Goal: Task Accomplishment & Management: Use online tool/utility

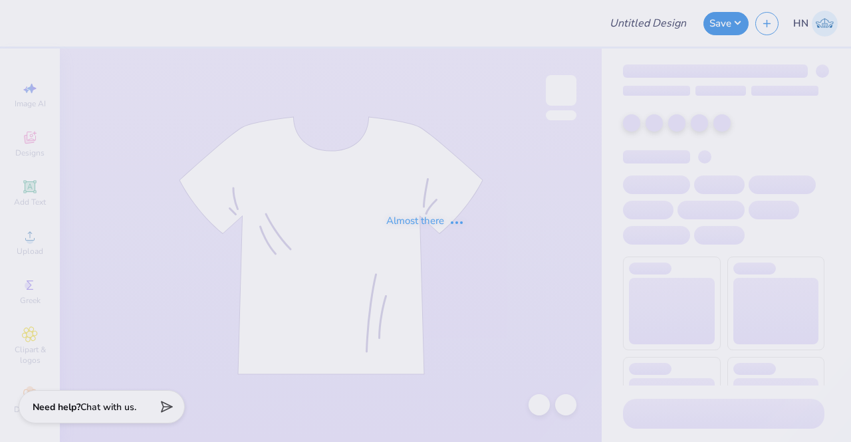
type input "Hats for [PERSON_NAME]!"
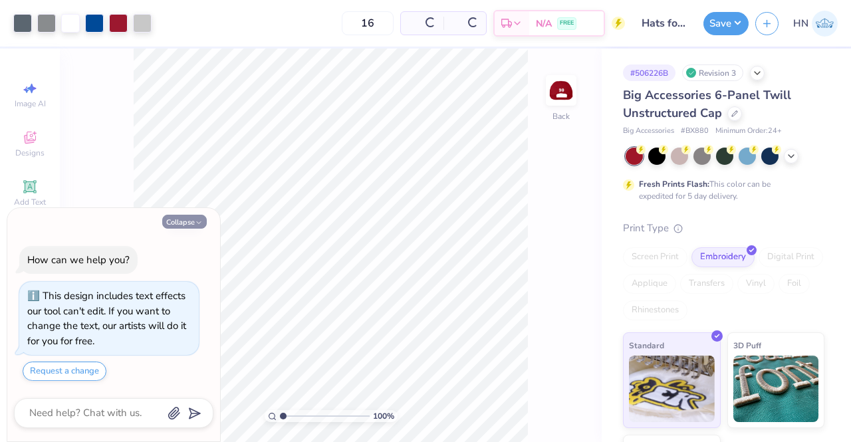
click at [176, 219] on button "Collapse" at bounding box center [184, 222] width 45 height 14
type textarea "x"
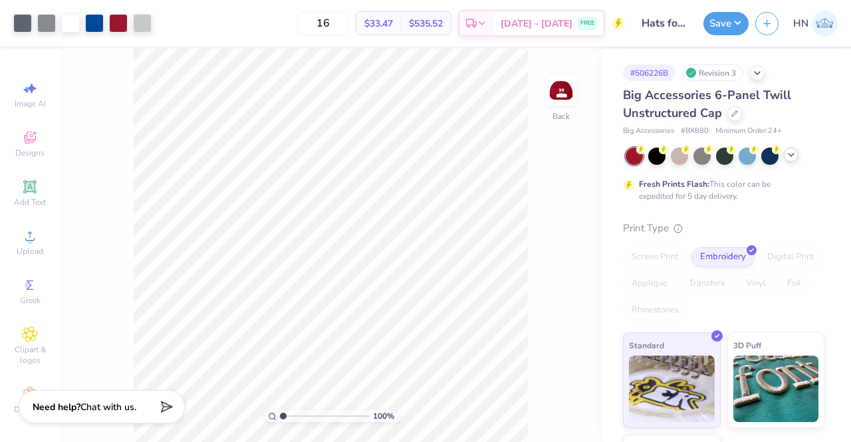
click at [790, 158] on icon at bounding box center [791, 155] width 11 height 11
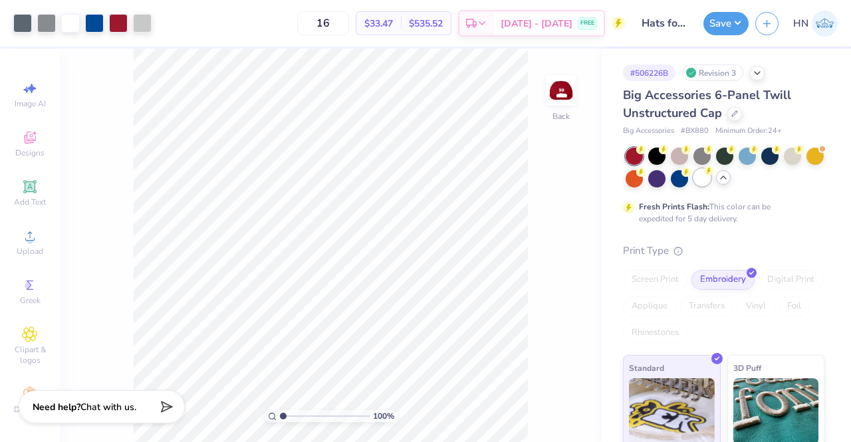
click at [711, 178] on div at bounding box center [701, 177] width 17 height 17
click at [748, 15] on div "Save" at bounding box center [725, 23] width 45 height 23
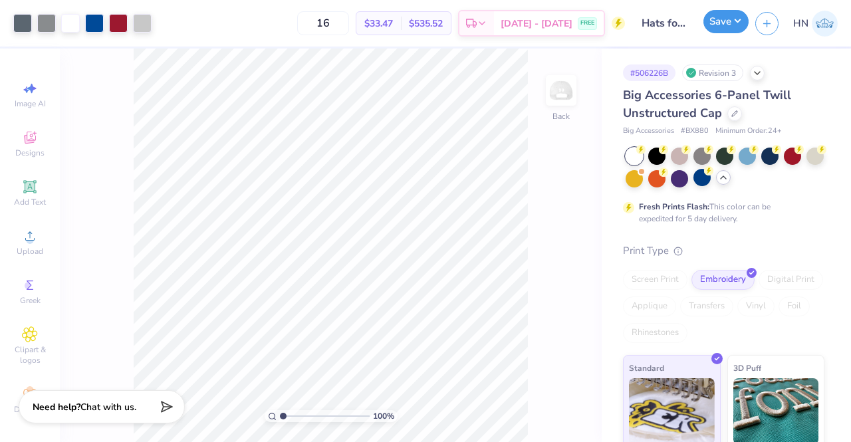
click at [734, 23] on button "Save" at bounding box center [725, 21] width 45 height 23
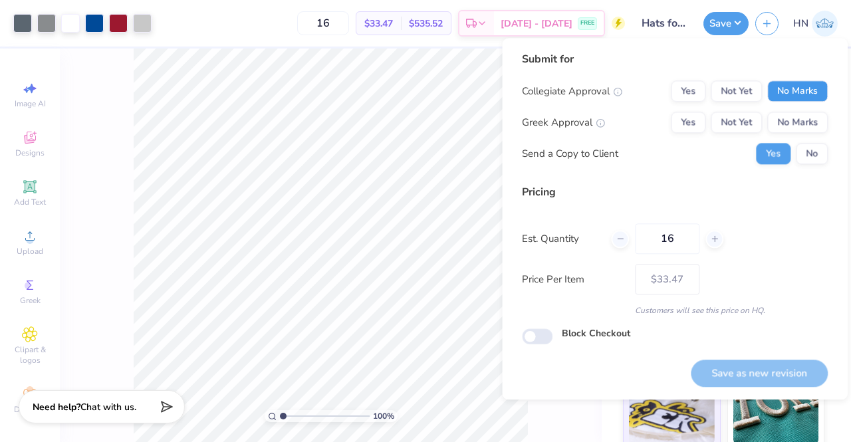
click at [785, 89] on button "No Marks" at bounding box center [797, 90] width 60 height 21
click at [786, 134] on div "Collegiate Approval Yes Not Yet No Marks Greek Approval Yes Not Yet No Marks Se…" at bounding box center [675, 122] width 306 height 84
click at [787, 130] on button "No Marks" at bounding box center [797, 122] width 60 height 21
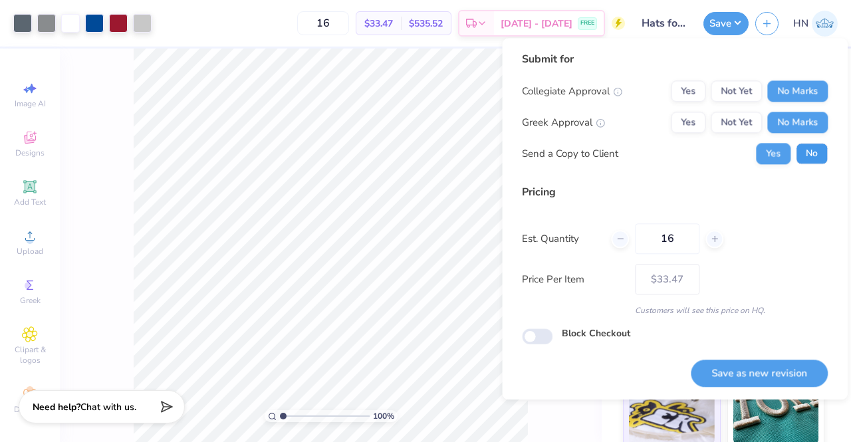
click at [807, 160] on button "No" at bounding box center [812, 153] width 32 height 21
click at [753, 380] on button "Save as new revision" at bounding box center [759, 373] width 137 height 27
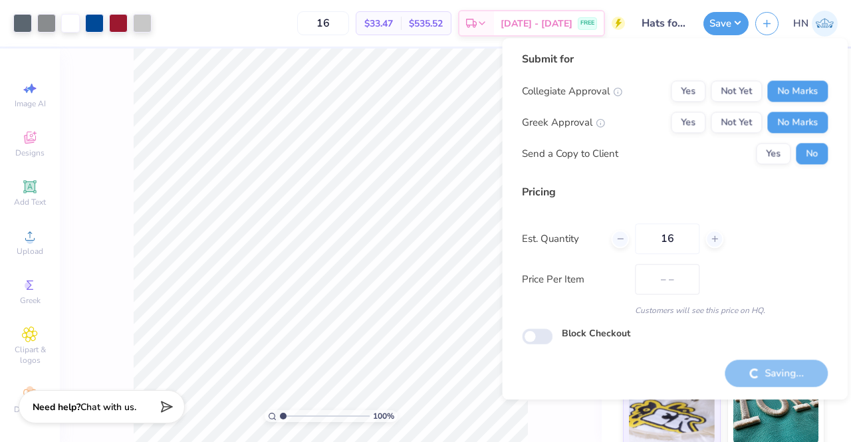
type input "$33.47"
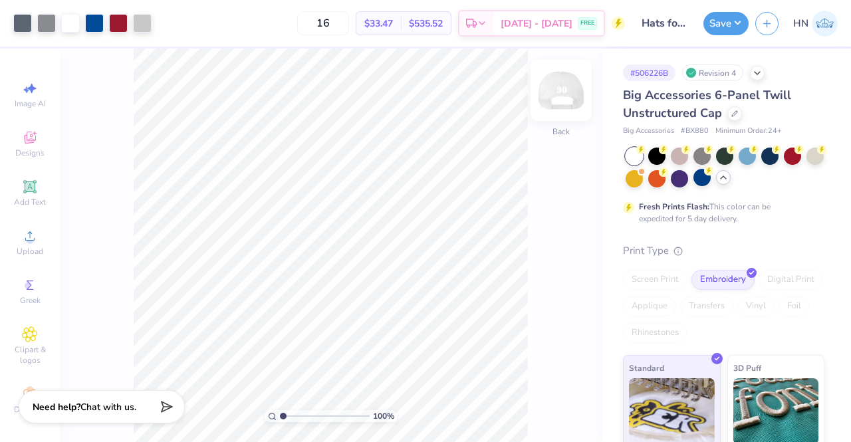
click at [564, 94] on img at bounding box center [560, 90] width 53 height 53
click at [569, 92] on img at bounding box center [560, 90] width 53 height 53
click at [573, 92] on img at bounding box center [560, 90] width 53 height 53
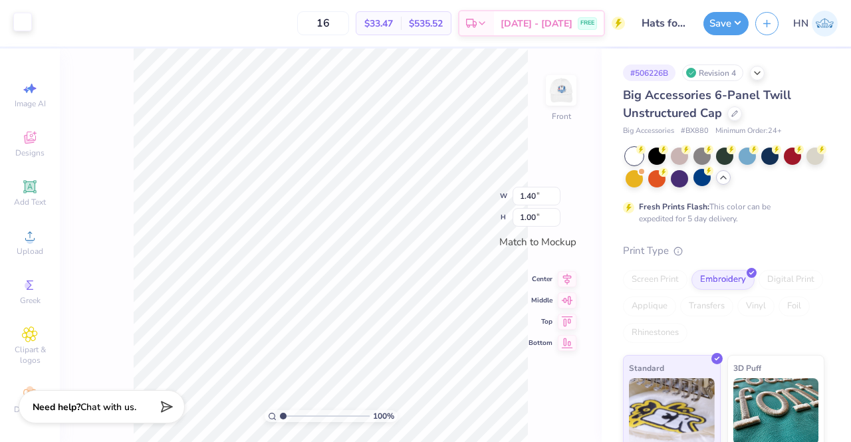
click at [21, 24] on div at bounding box center [22, 22] width 19 height 19
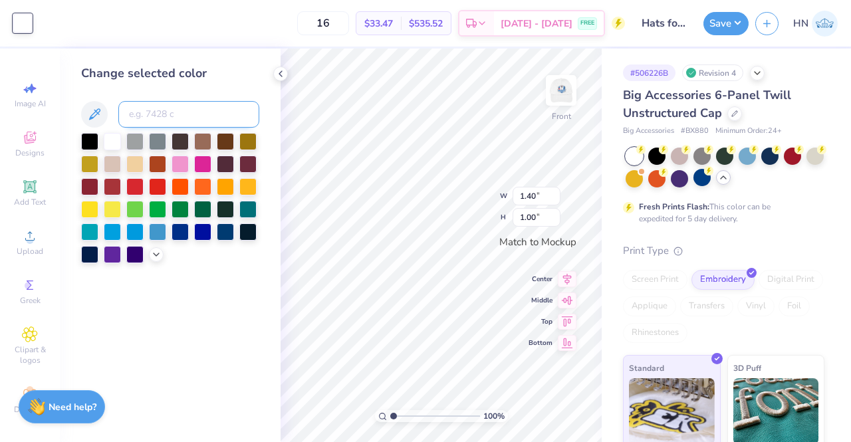
click at [143, 114] on input at bounding box center [188, 114] width 141 height 27
type input "2945"
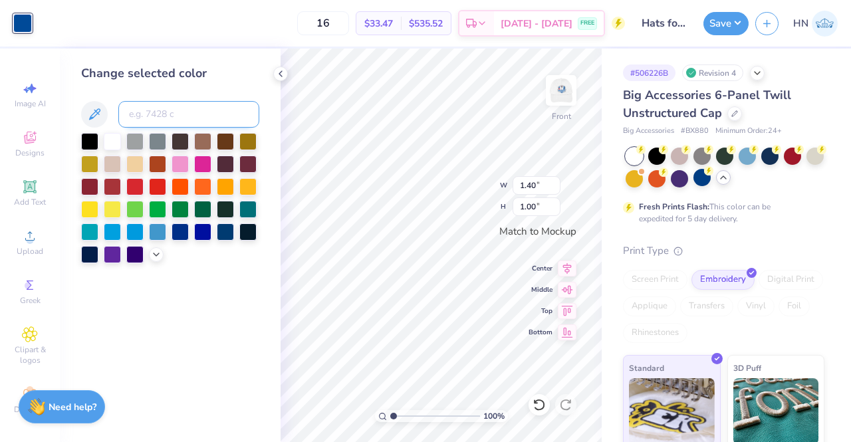
click at [158, 120] on input at bounding box center [188, 114] width 141 height 27
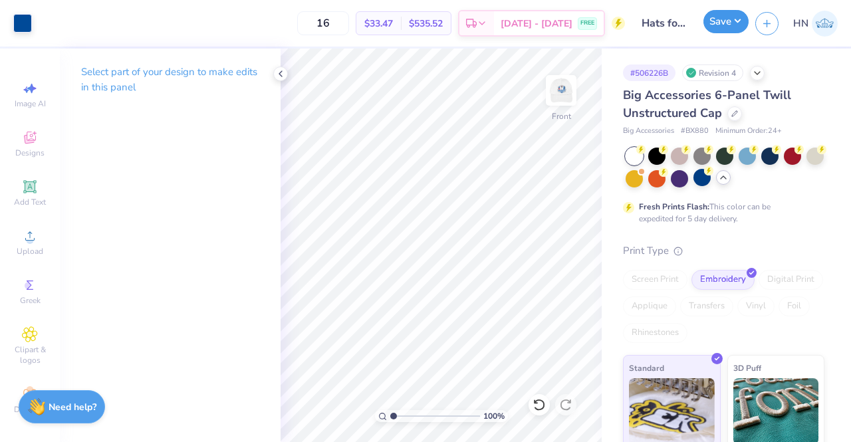
click at [744, 19] on button "Save" at bounding box center [725, 21] width 45 height 23
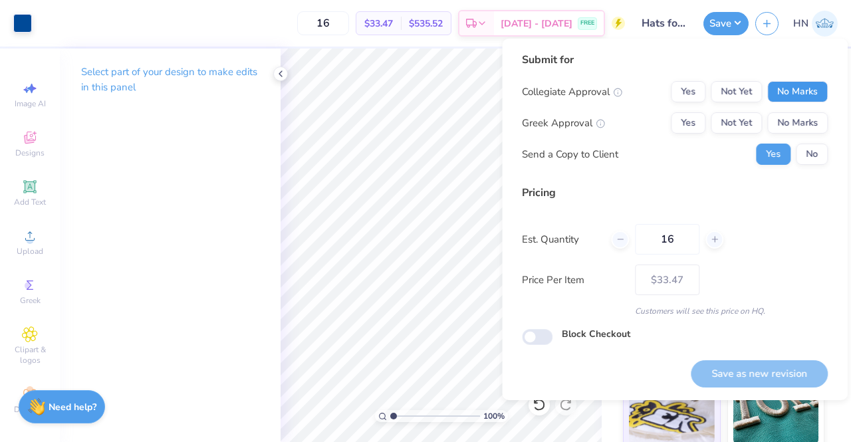
click at [787, 91] on button "No Marks" at bounding box center [797, 91] width 60 height 21
click at [788, 124] on button "No Marks" at bounding box center [797, 122] width 60 height 21
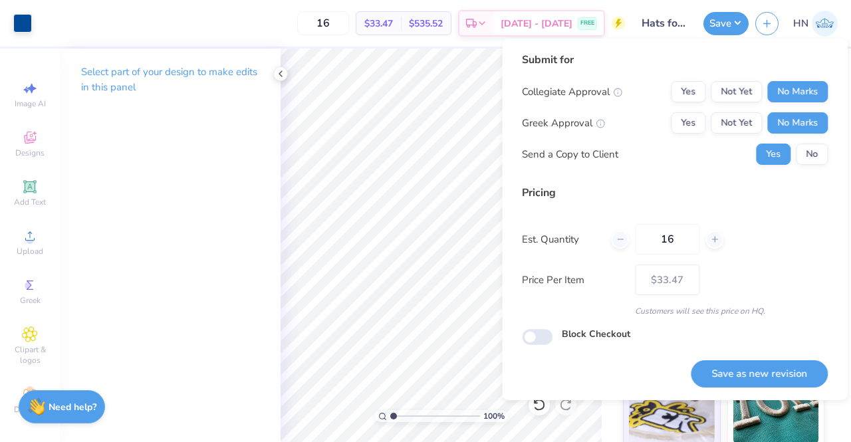
click at [809, 164] on button "No" at bounding box center [812, 154] width 32 height 21
drag, startPoint x: 766, startPoint y: 371, endPoint x: 578, endPoint y: 293, distance: 203.6
click at [764, 370] on button "Save as new revision" at bounding box center [759, 373] width 137 height 27
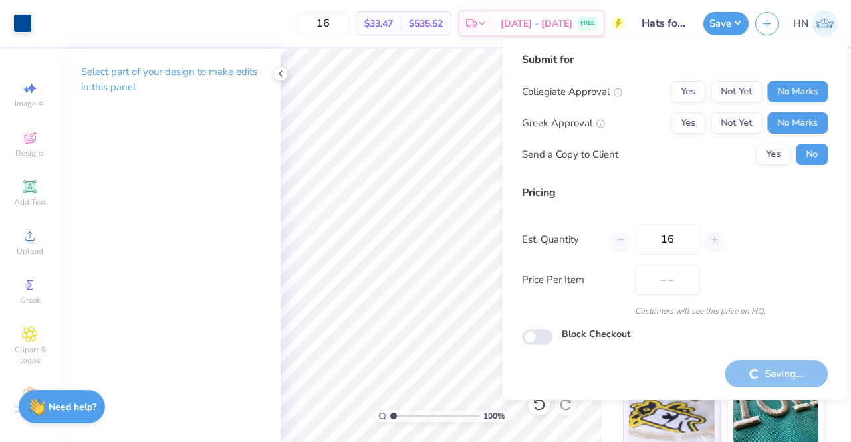
type input "$33.47"
